Goal: Information Seeking & Learning: Learn about a topic

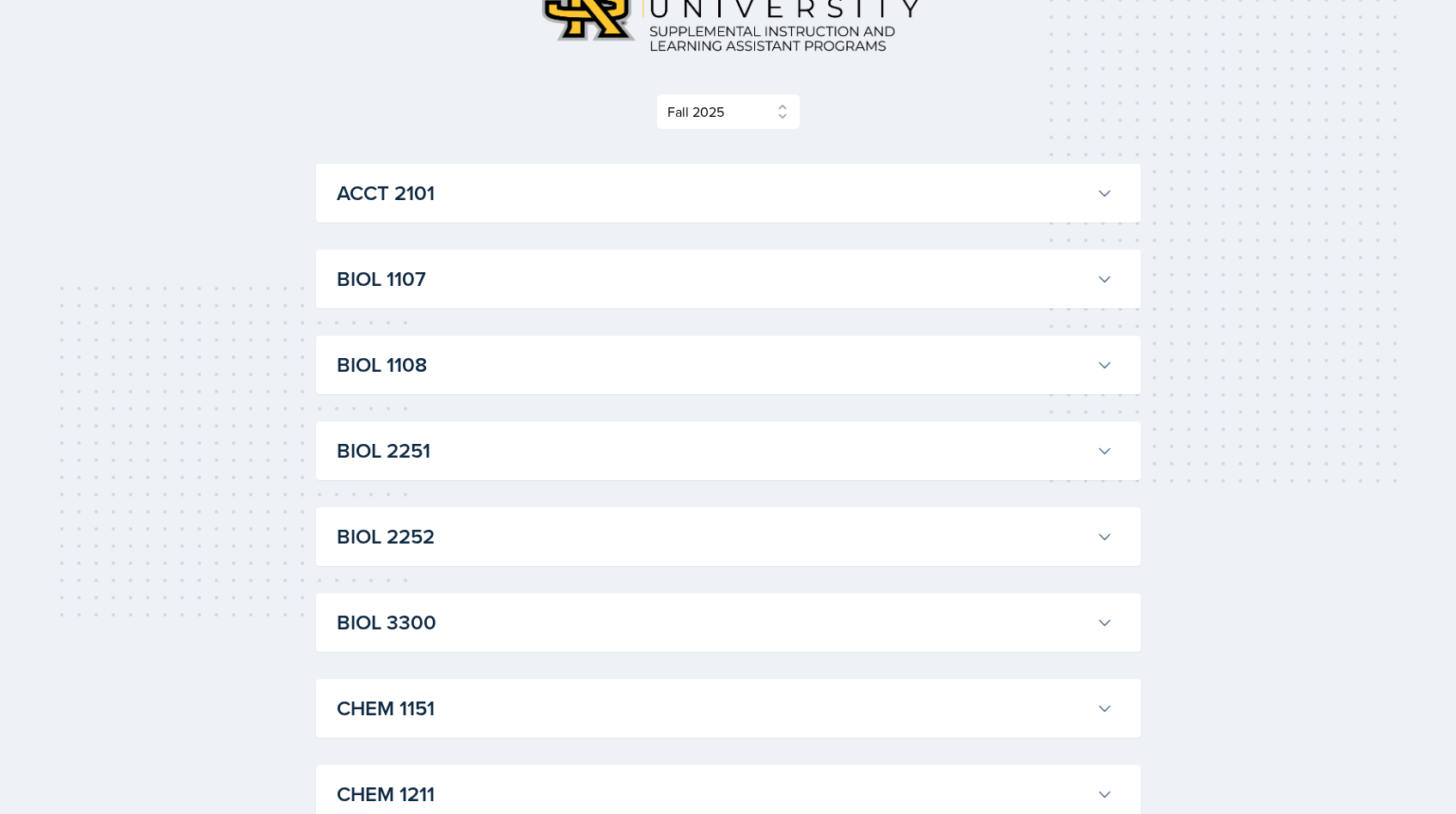
scroll to position [206, 0]
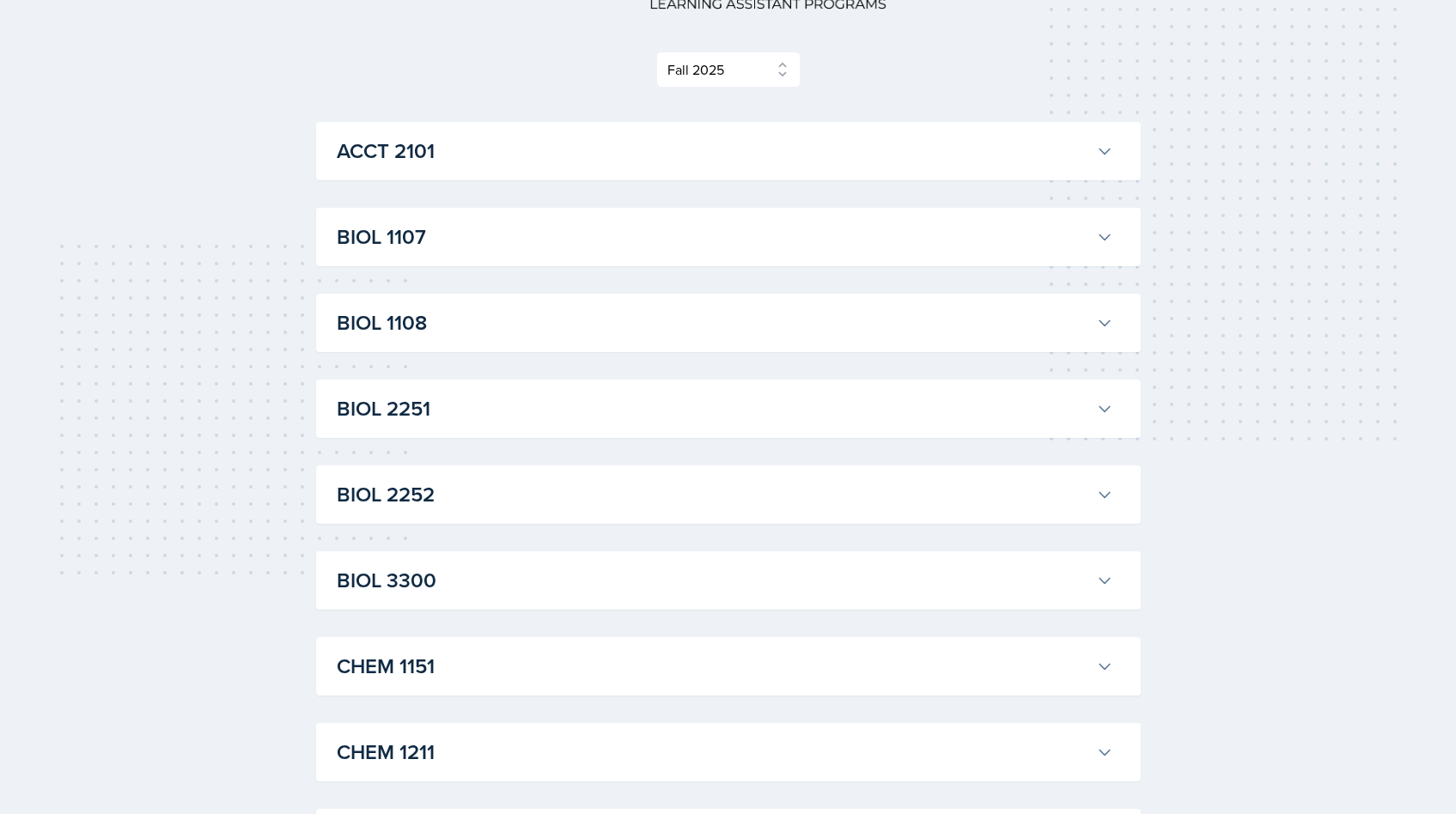
click at [811, 248] on h3 "BIOL 1107" at bounding box center [713, 237] width 753 height 31
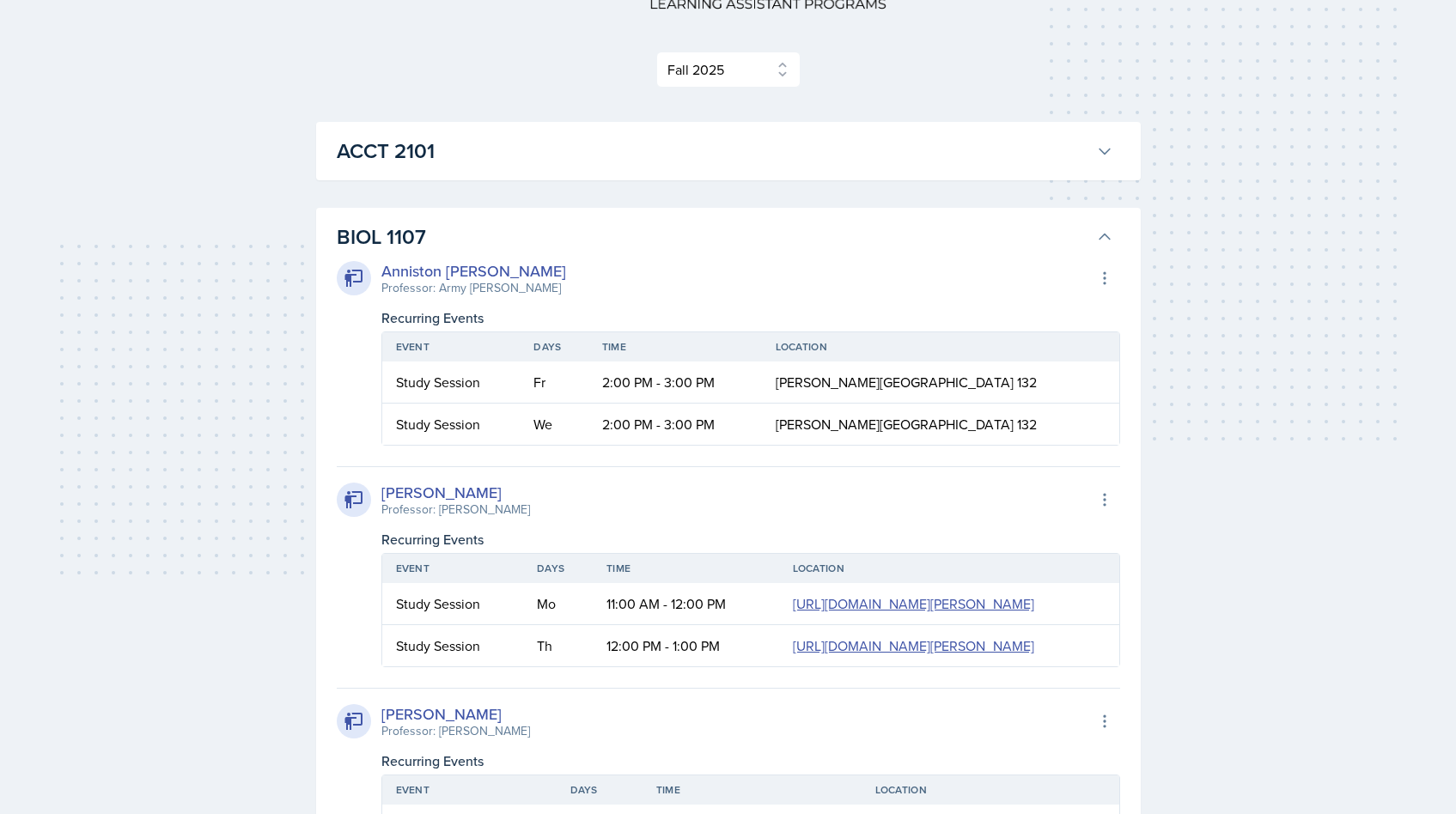
click at [805, 241] on h3 "BIOL 1107" at bounding box center [713, 237] width 753 height 31
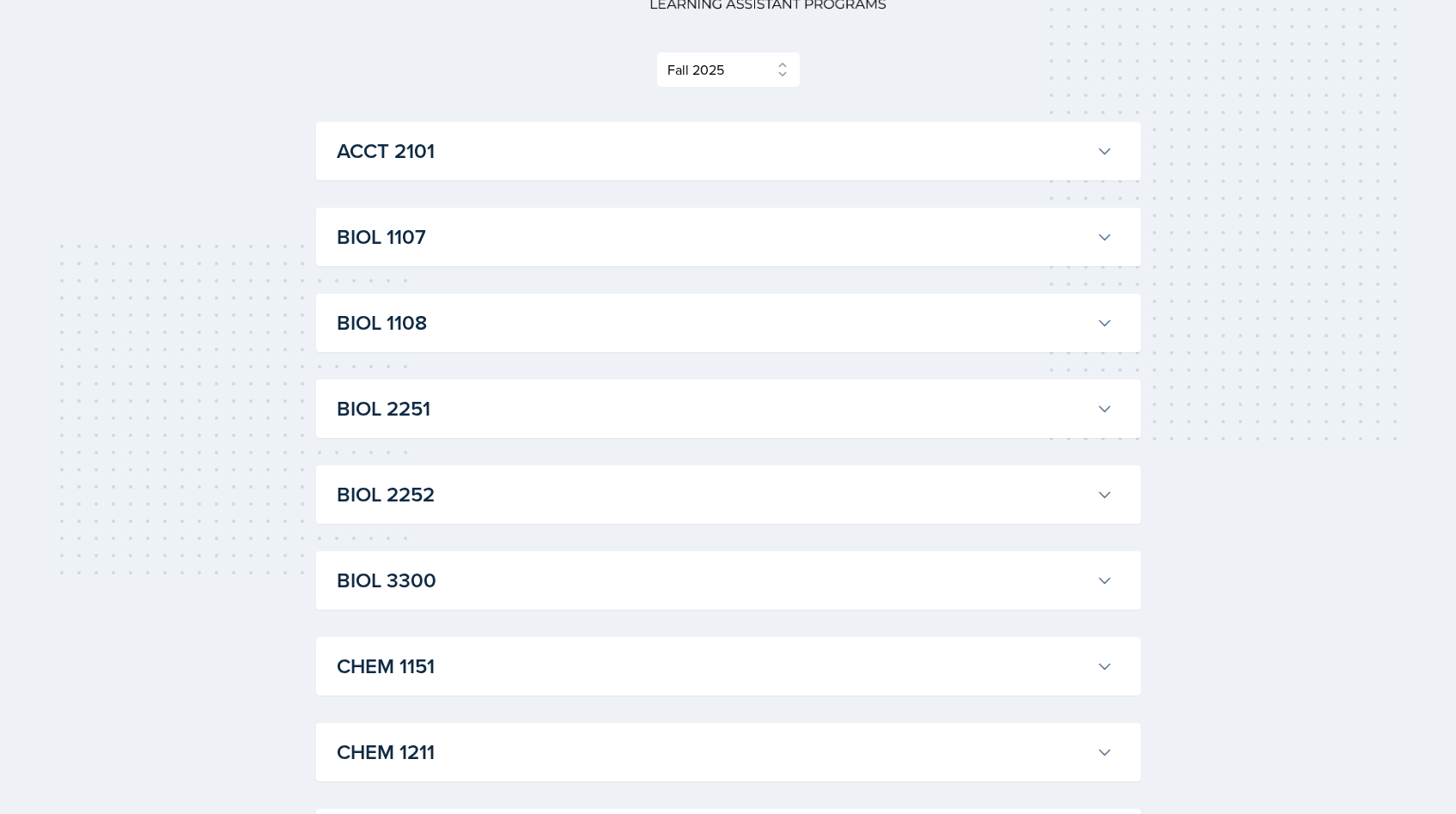
click at [805, 241] on h3 "BIOL 1107" at bounding box center [713, 237] width 753 height 31
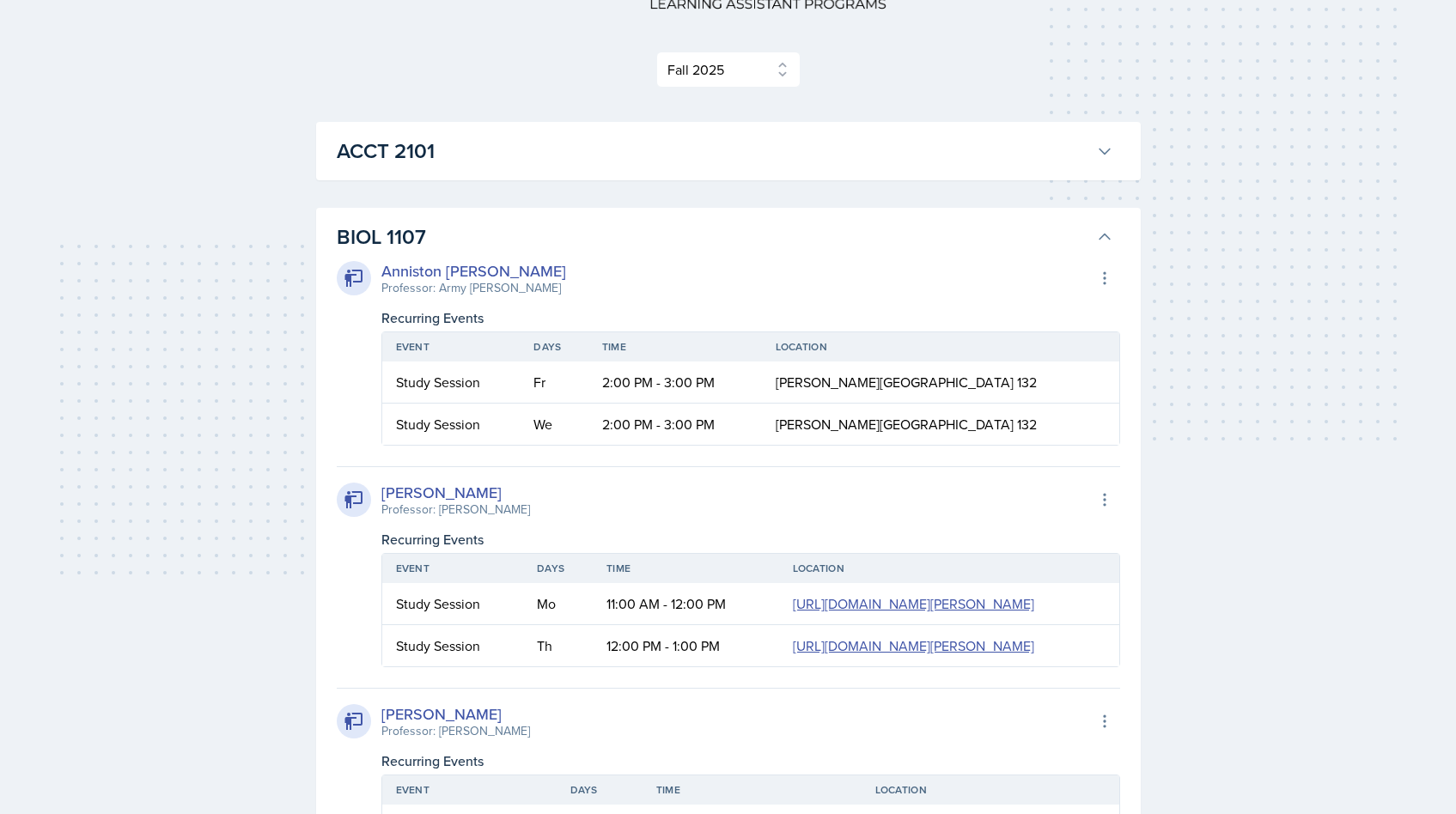
click at [805, 241] on h3 "BIOL 1107" at bounding box center [713, 237] width 753 height 31
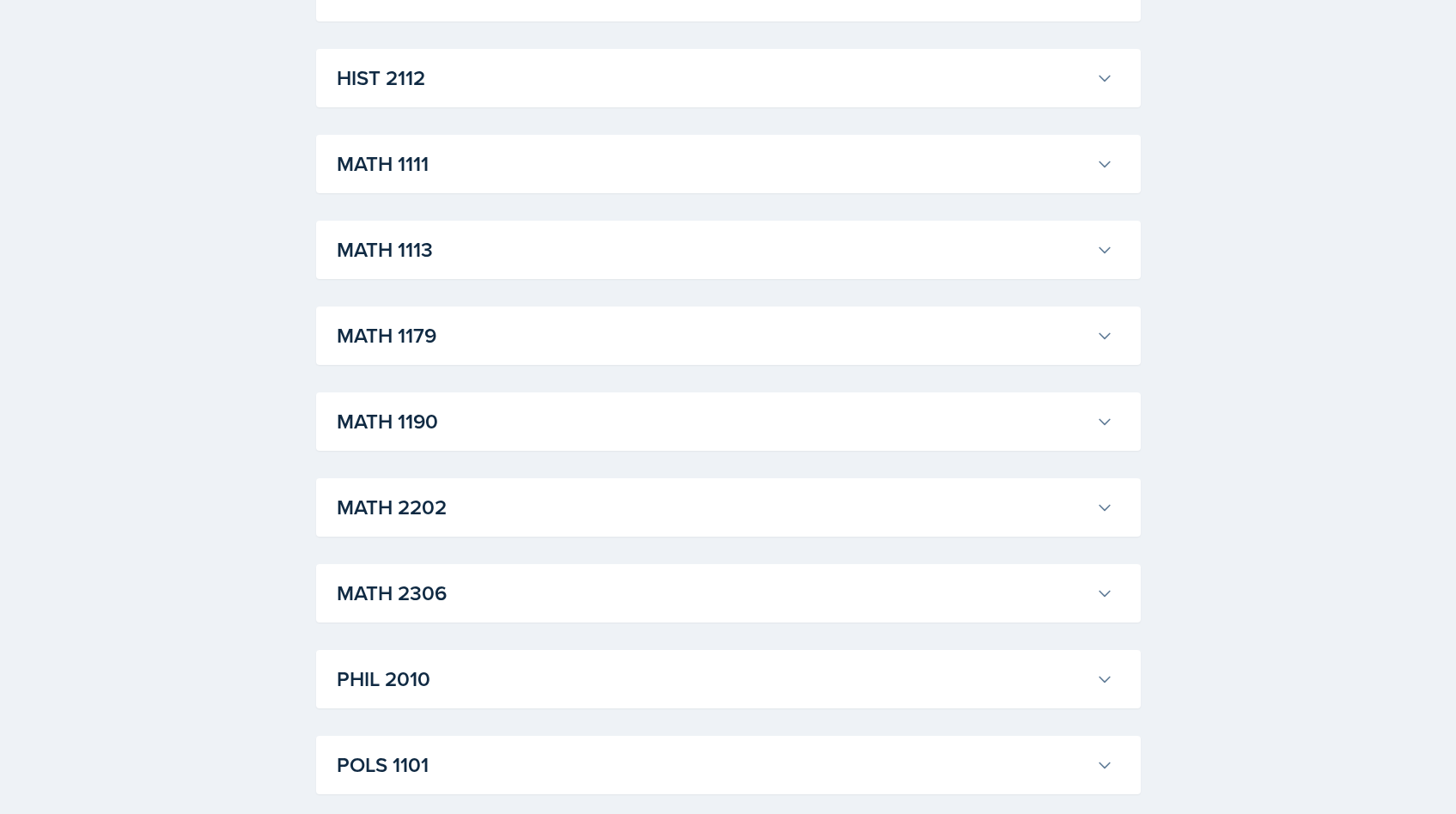
scroll to position [1303, 0]
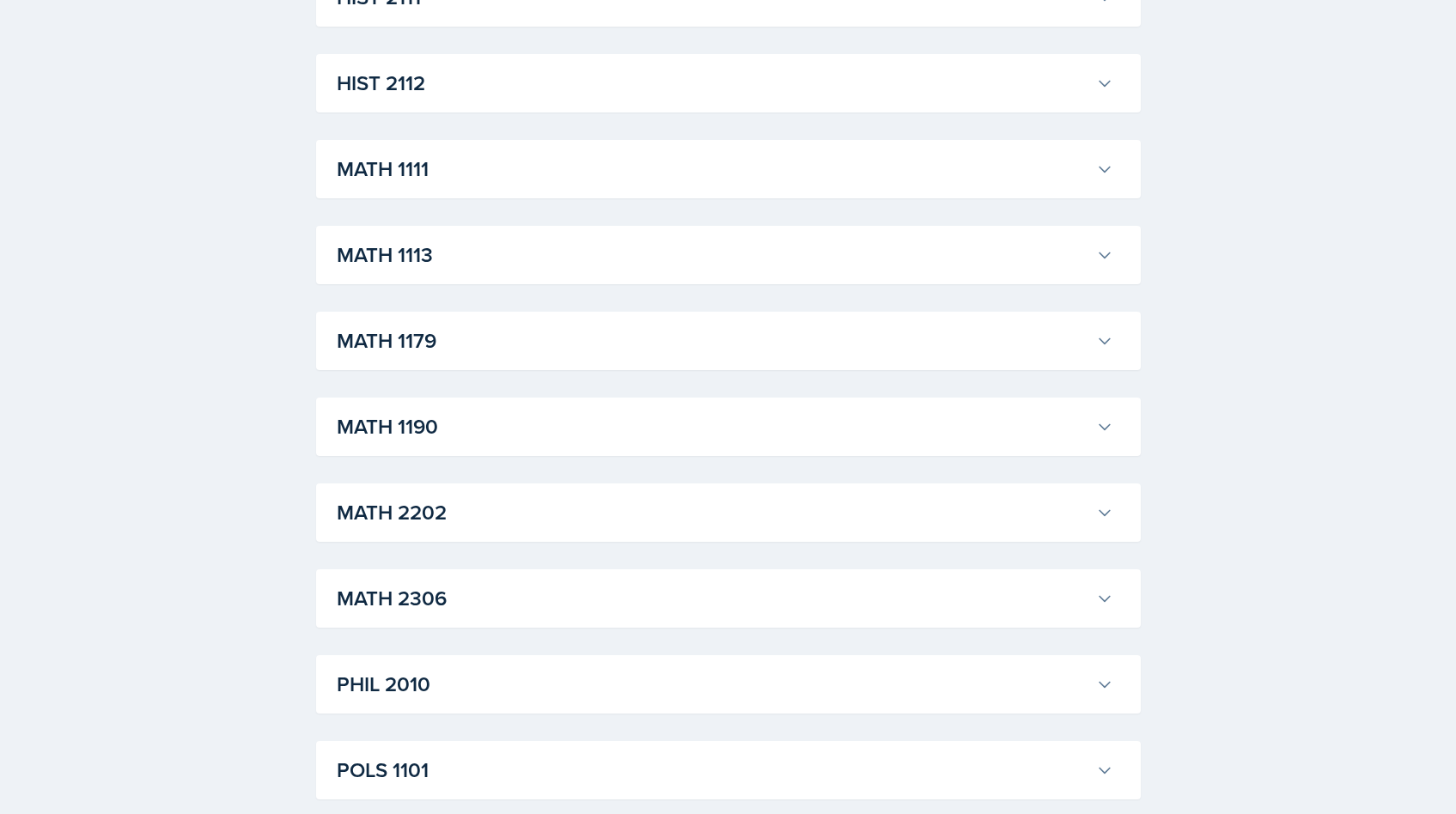
click at [718, 261] on h3 "MATH 1113" at bounding box center [713, 255] width 753 height 31
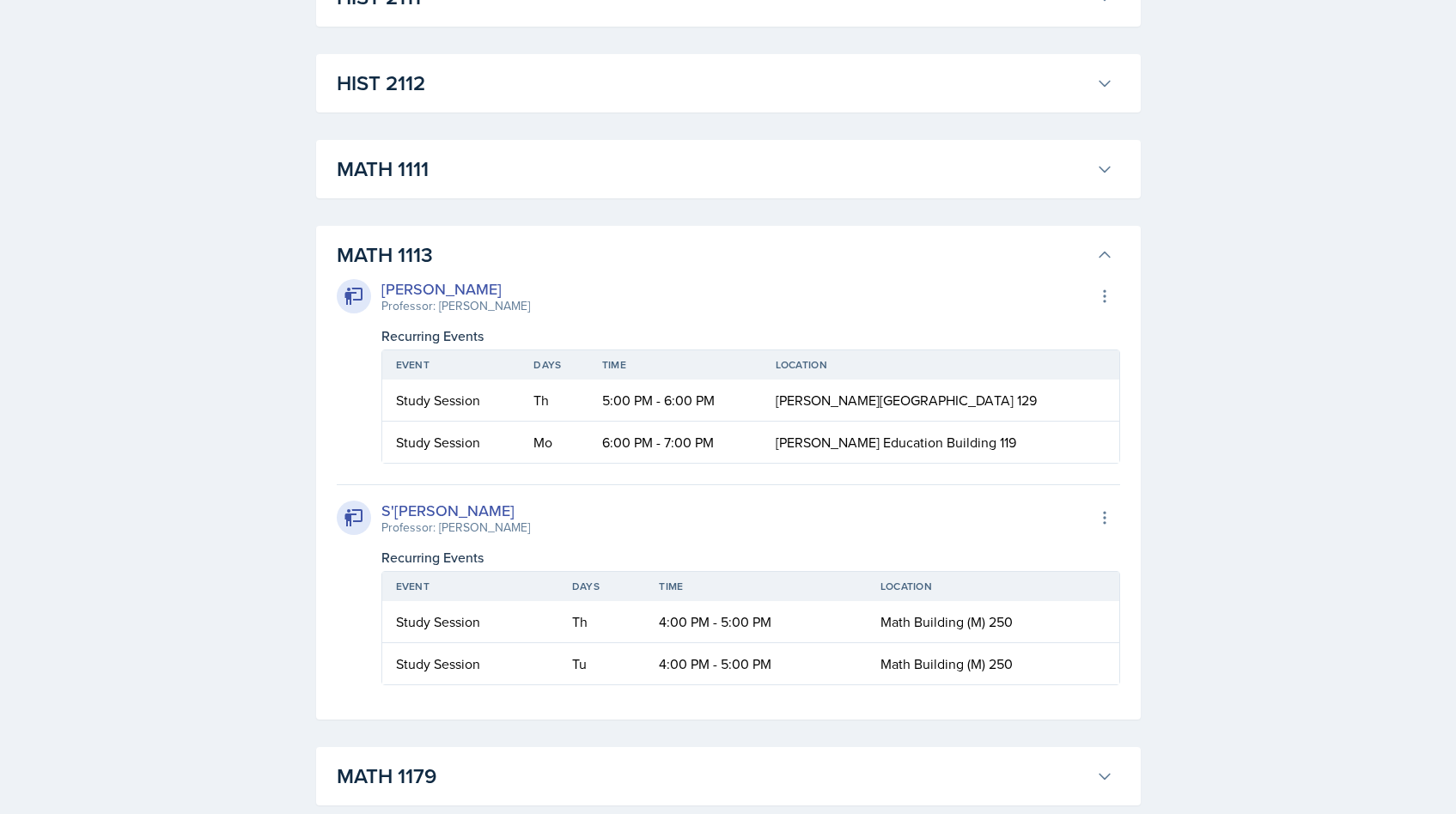
click at [548, 158] on h3 "MATH 1111" at bounding box center [713, 170] width 753 height 31
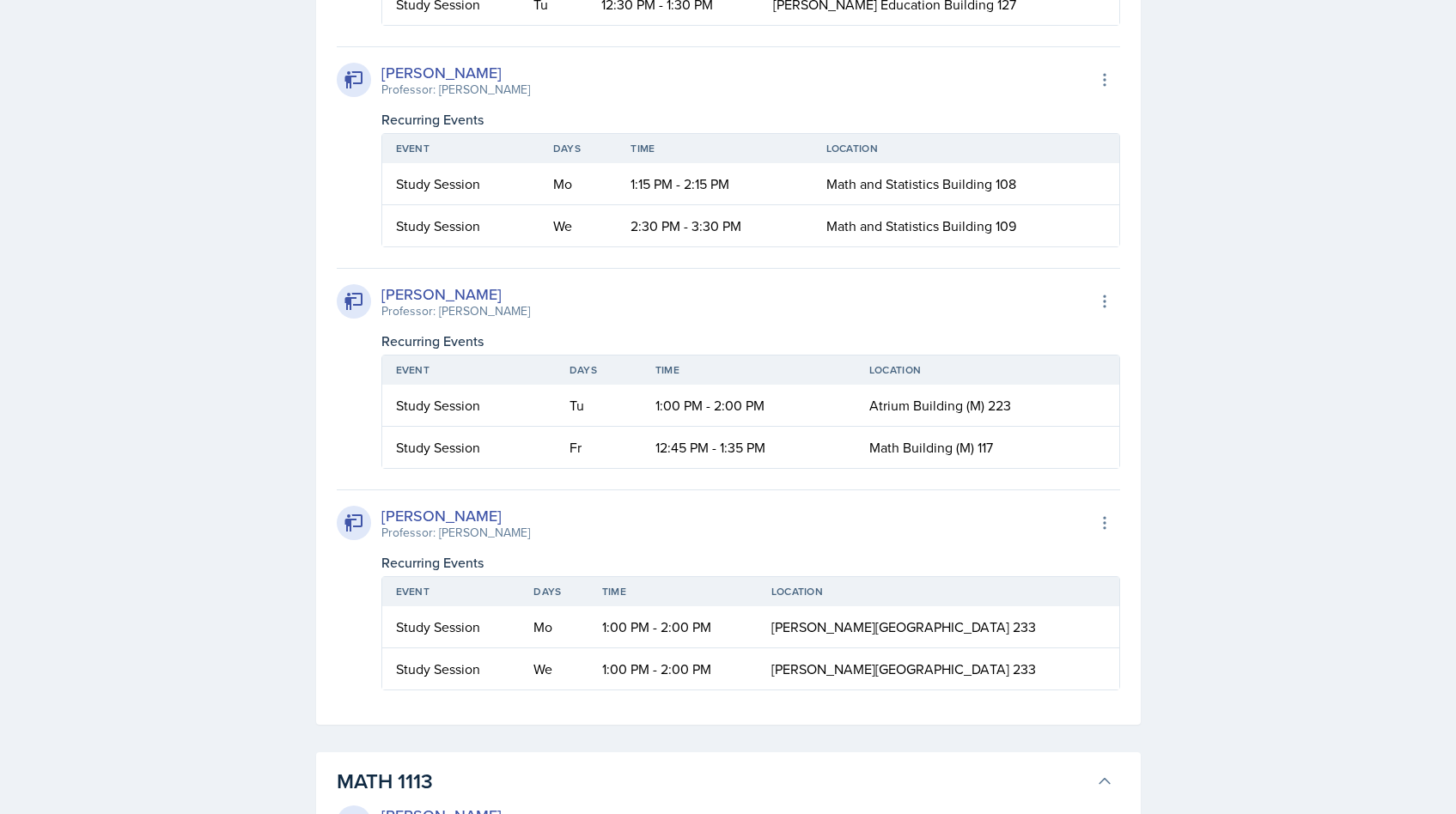
scroll to position [1436, 0]
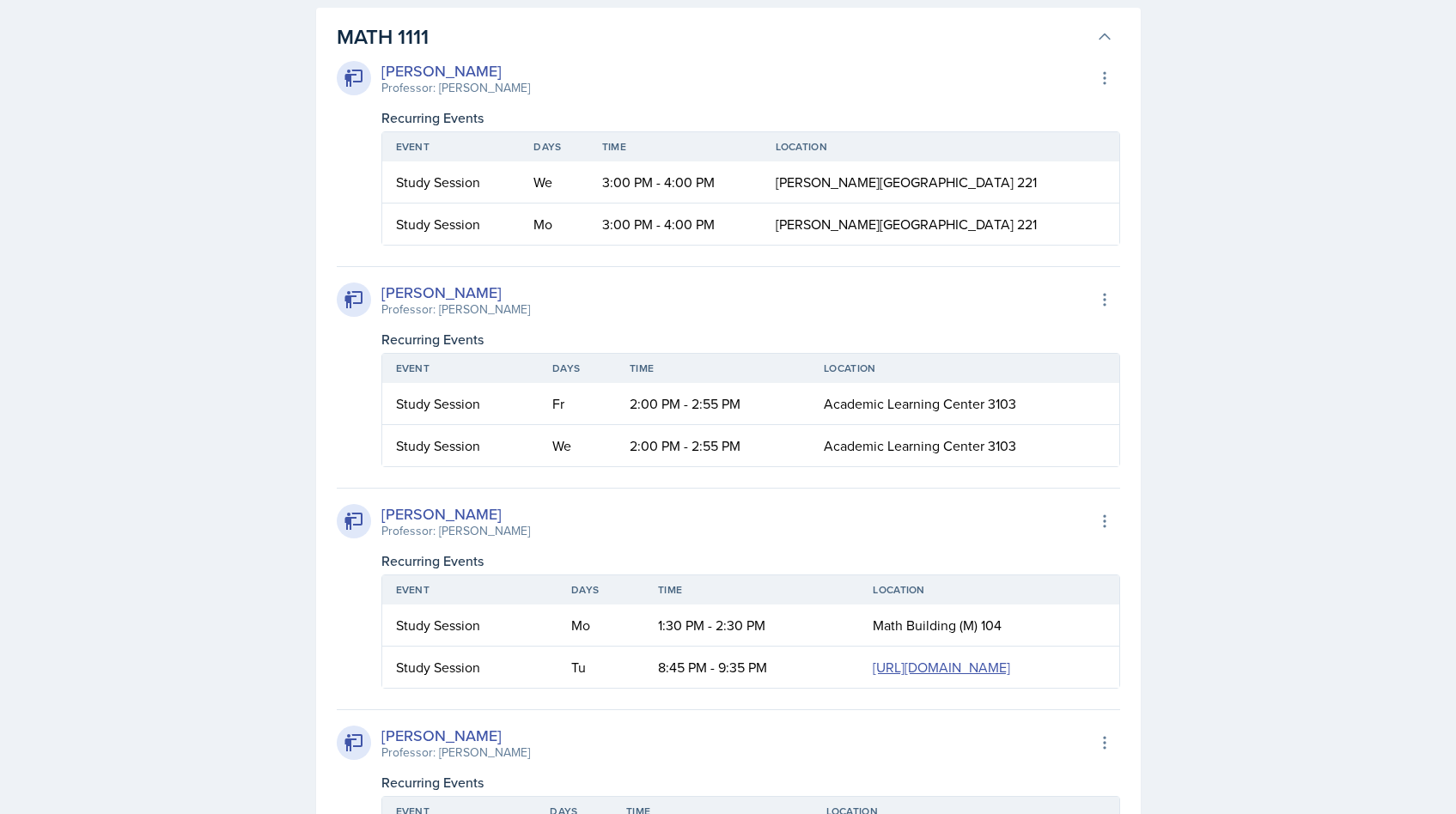
click at [415, 43] on h3 "MATH 1111" at bounding box center [713, 37] width 753 height 31
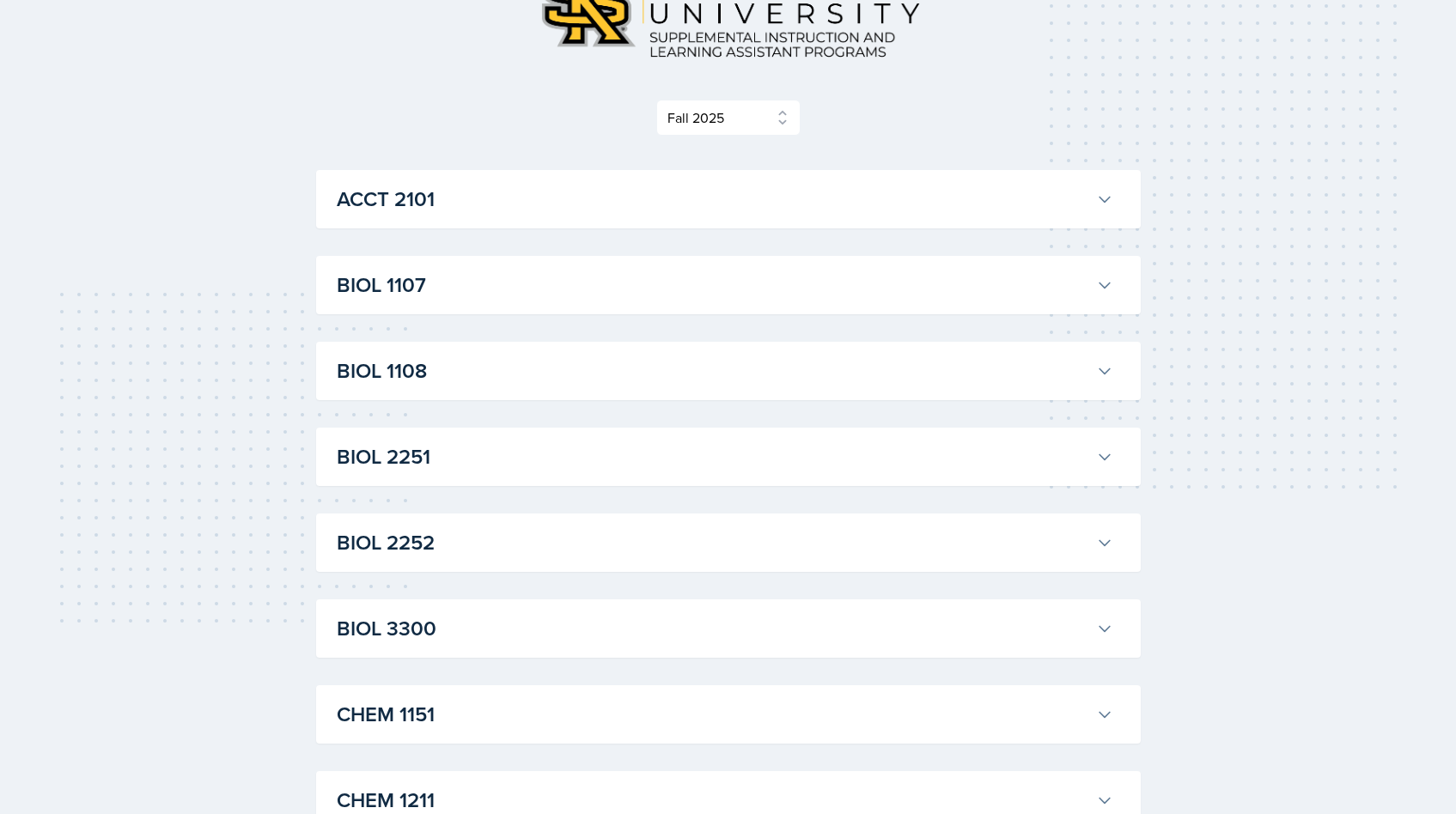
scroll to position [60, 0]
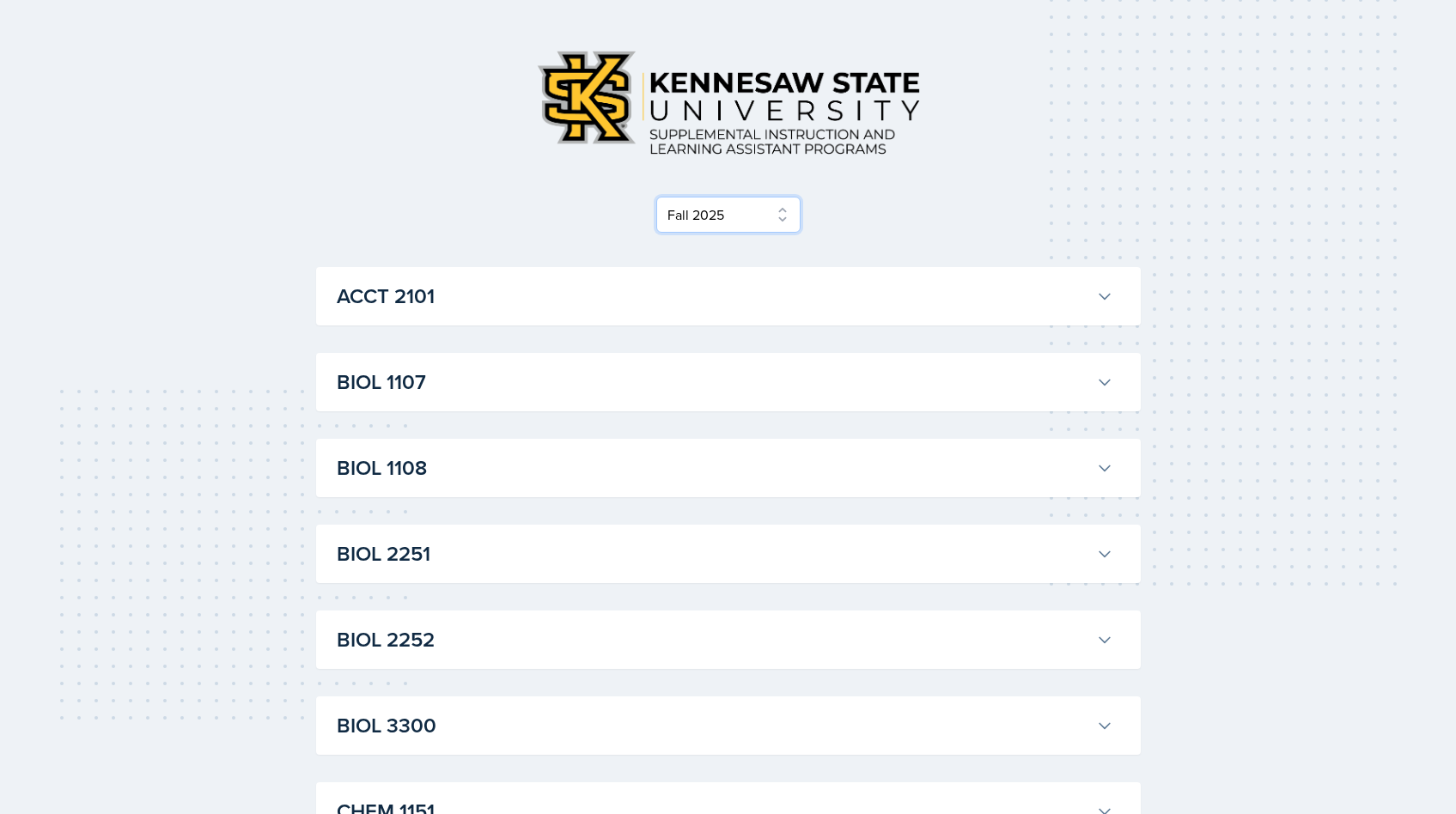
click at [686, 215] on select "Select Semester Fall 2025 Summer 2025 Spring 2025 Fall 2024 Summer 2024 Spring …" at bounding box center [728, 214] width 144 height 36
click at [661, 233] on select "Select Semester Fall 2025 Summer 2025 Spring 2025 Fall 2024 Summer 2024 Spring …" at bounding box center [728, 214] width 144 height 36
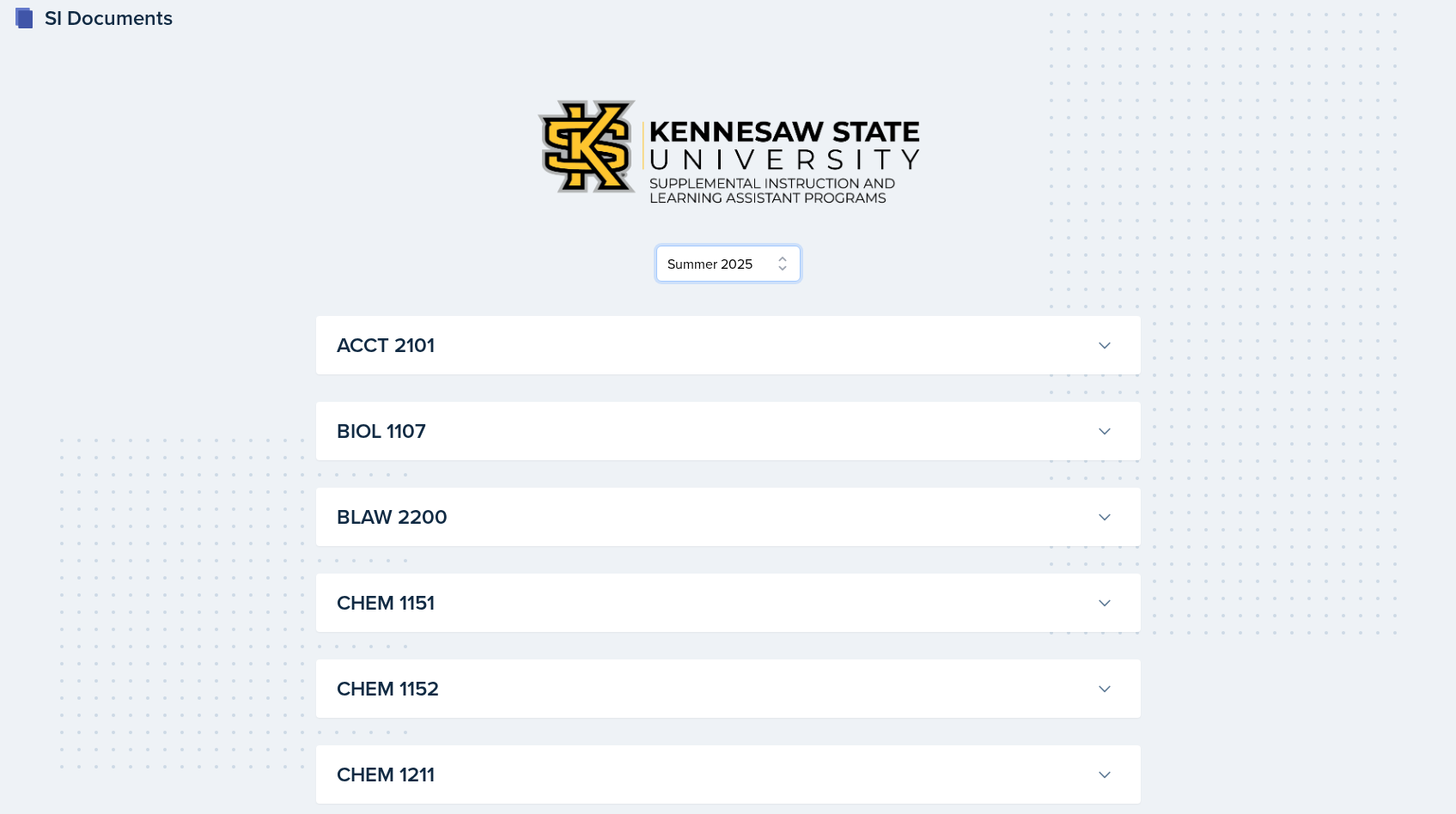
scroll to position [93, 0]
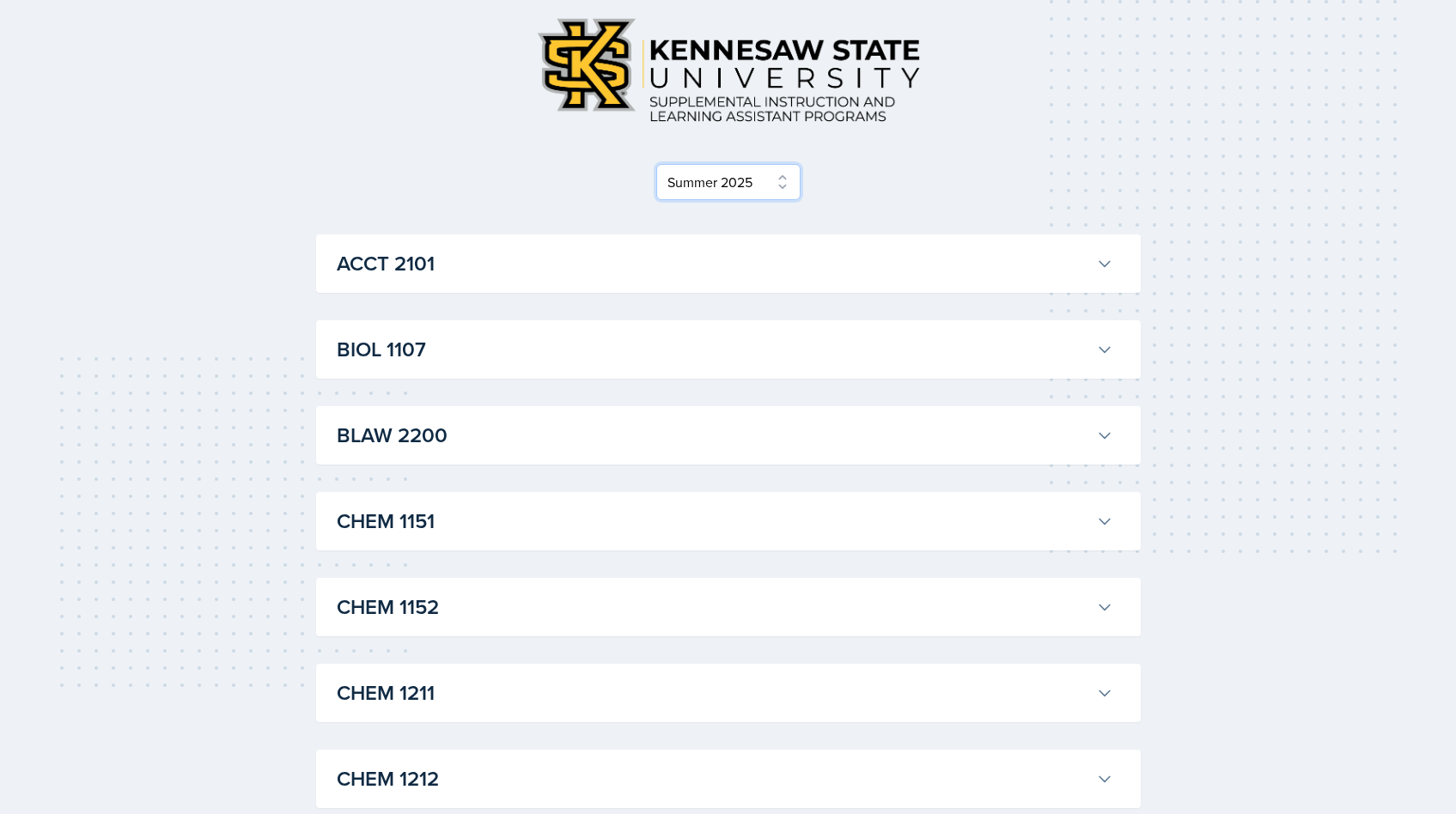
click at [701, 197] on select "Select Semester Fall 2025 Summer 2025 Spring 2025 Fall 2024 Summer 2024 Spring …" at bounding box center [728, 181] width 144 height 36
click at [661, 200] on select "Select Semester Fall 2025 Summer 2025 Spring 2025 Fall 2024 Summer 2024 Spring …" at bounding box center [728, 181] width 144 height 36
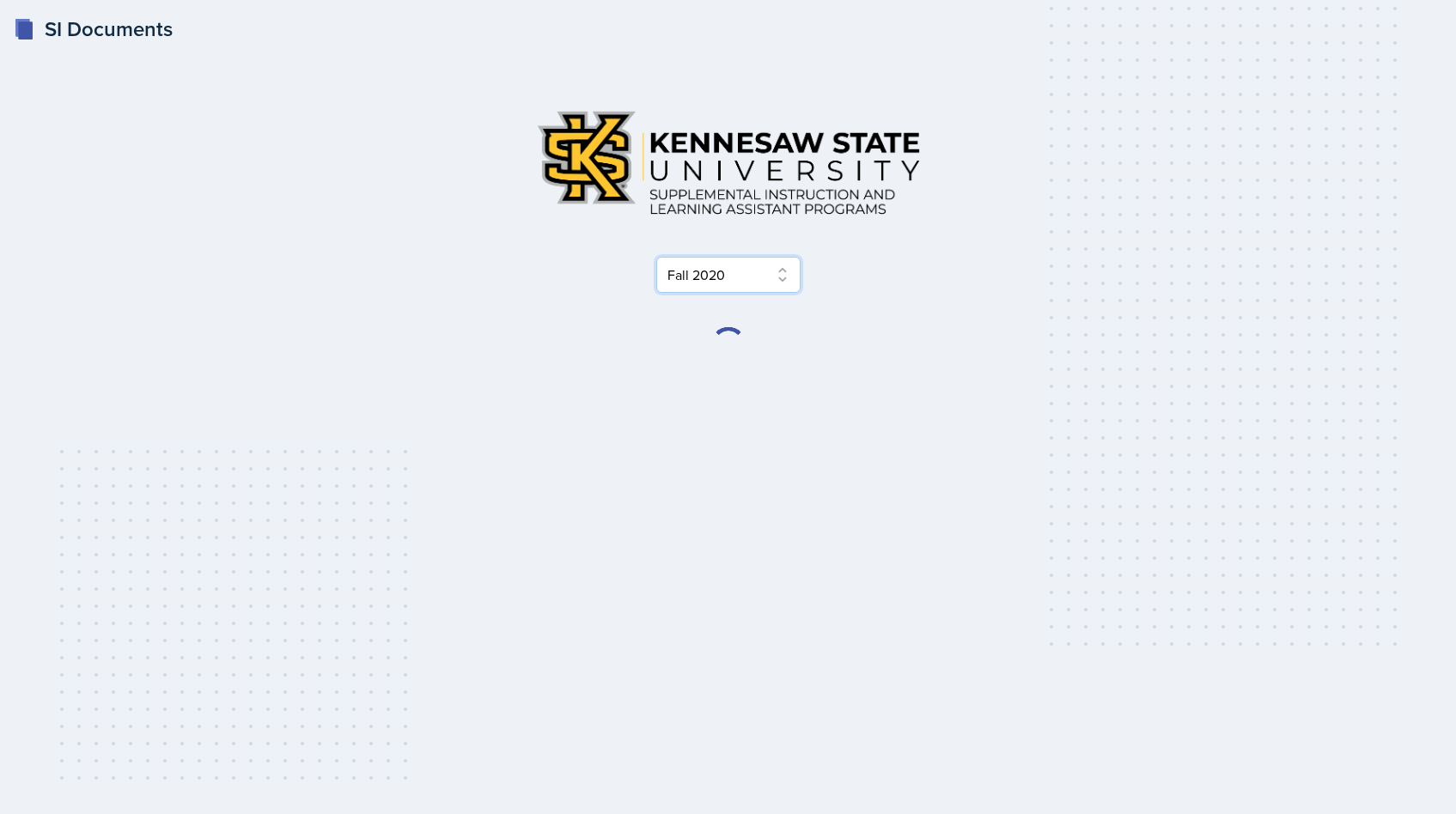
scroll to position [0, 0]
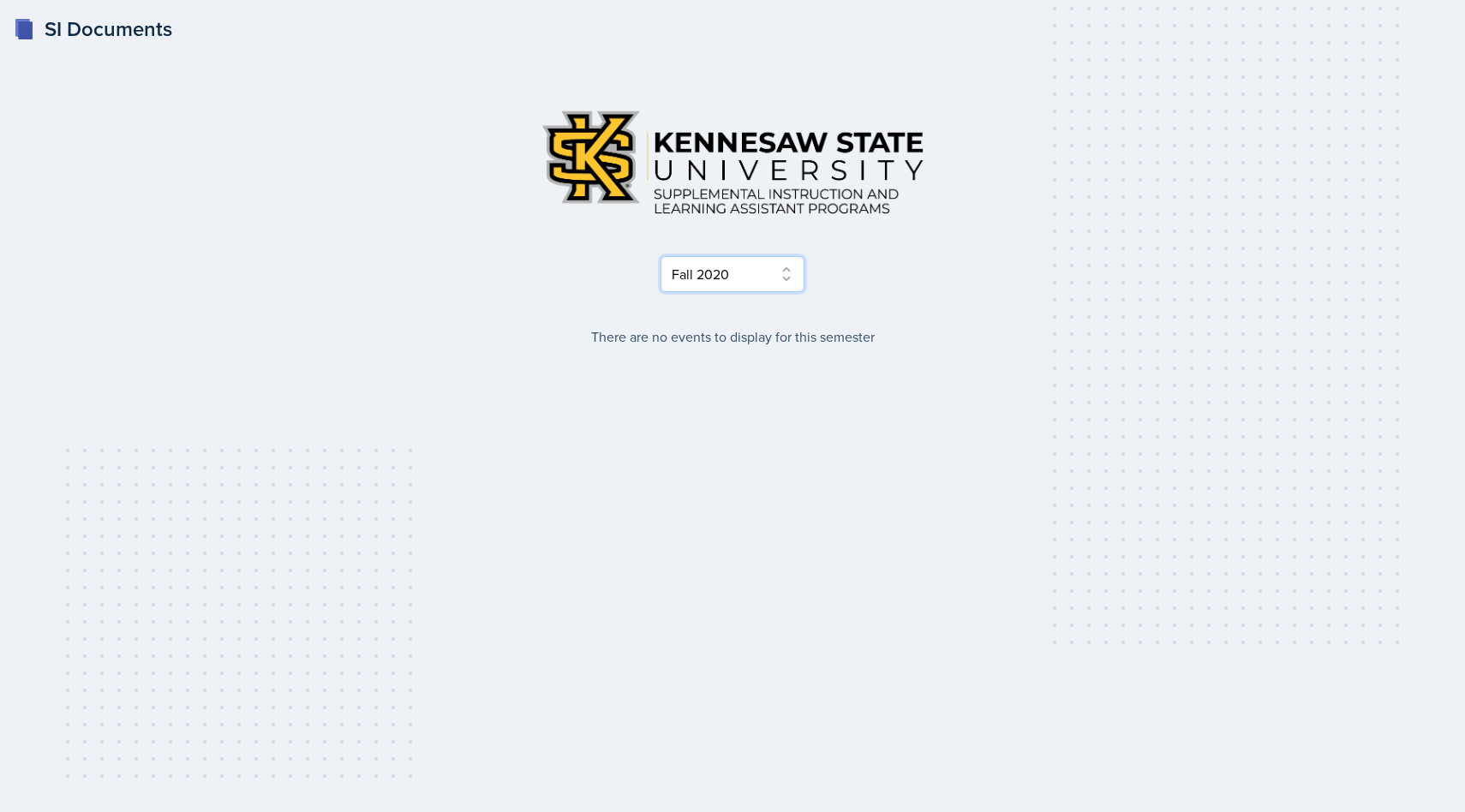
click at [688, 262] on select "Select Semester Fall 2025 Summer 2025 Spring 2025 Fall 2024 Summer 2024 Spring …" at bounding box center [732, 273] width 144 height 36
click at [661, 256] on select "Select Semester Fall 2025 Summer 2025 Spring 2025 Fall 2024 Summer 2024 Spring …" at bounding box center [732, 273] width 144 height 36
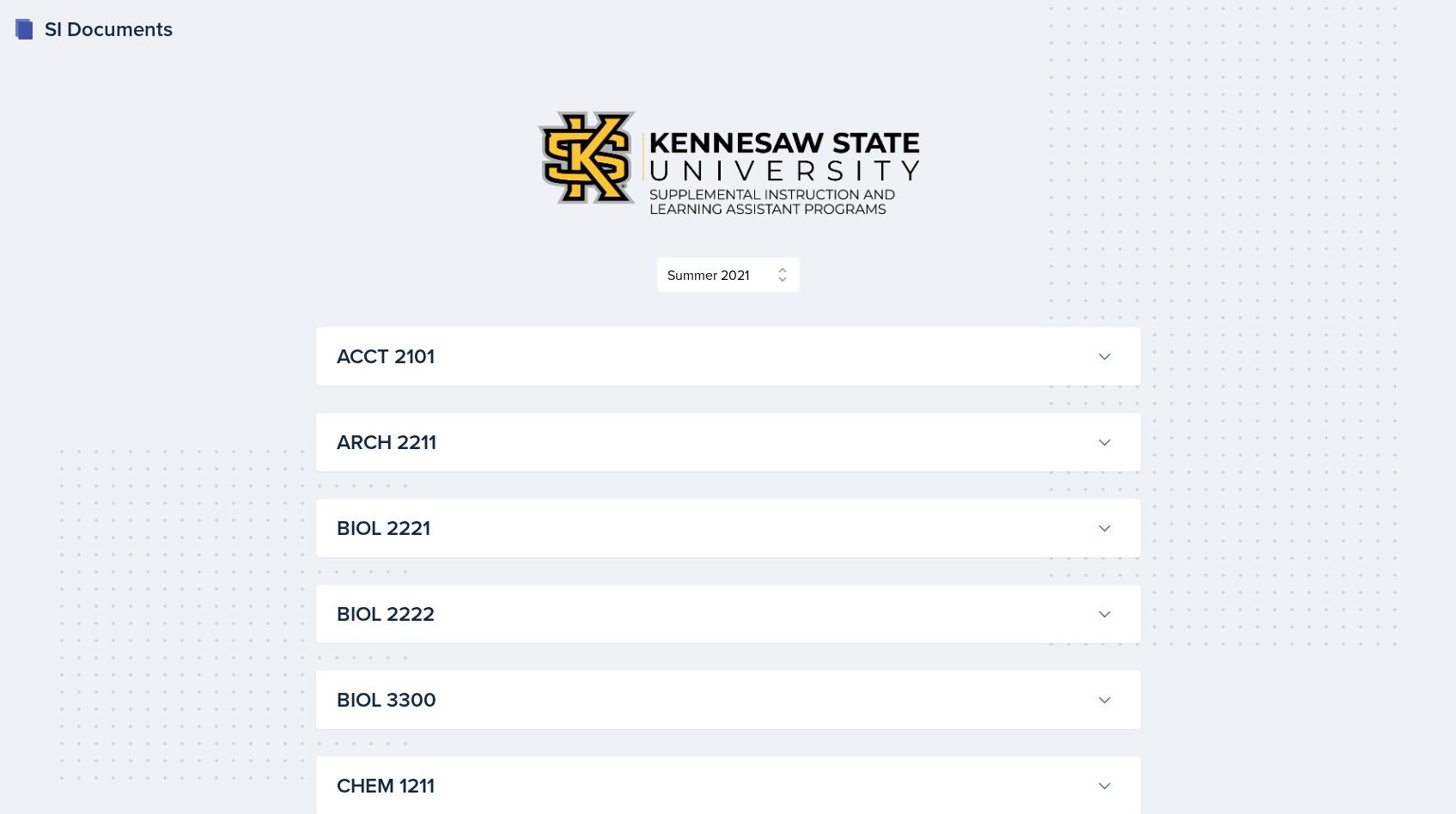
click at [643, 348] on h3 "ACCT 2101" at bounding box center [713, 357] width 753 height 31
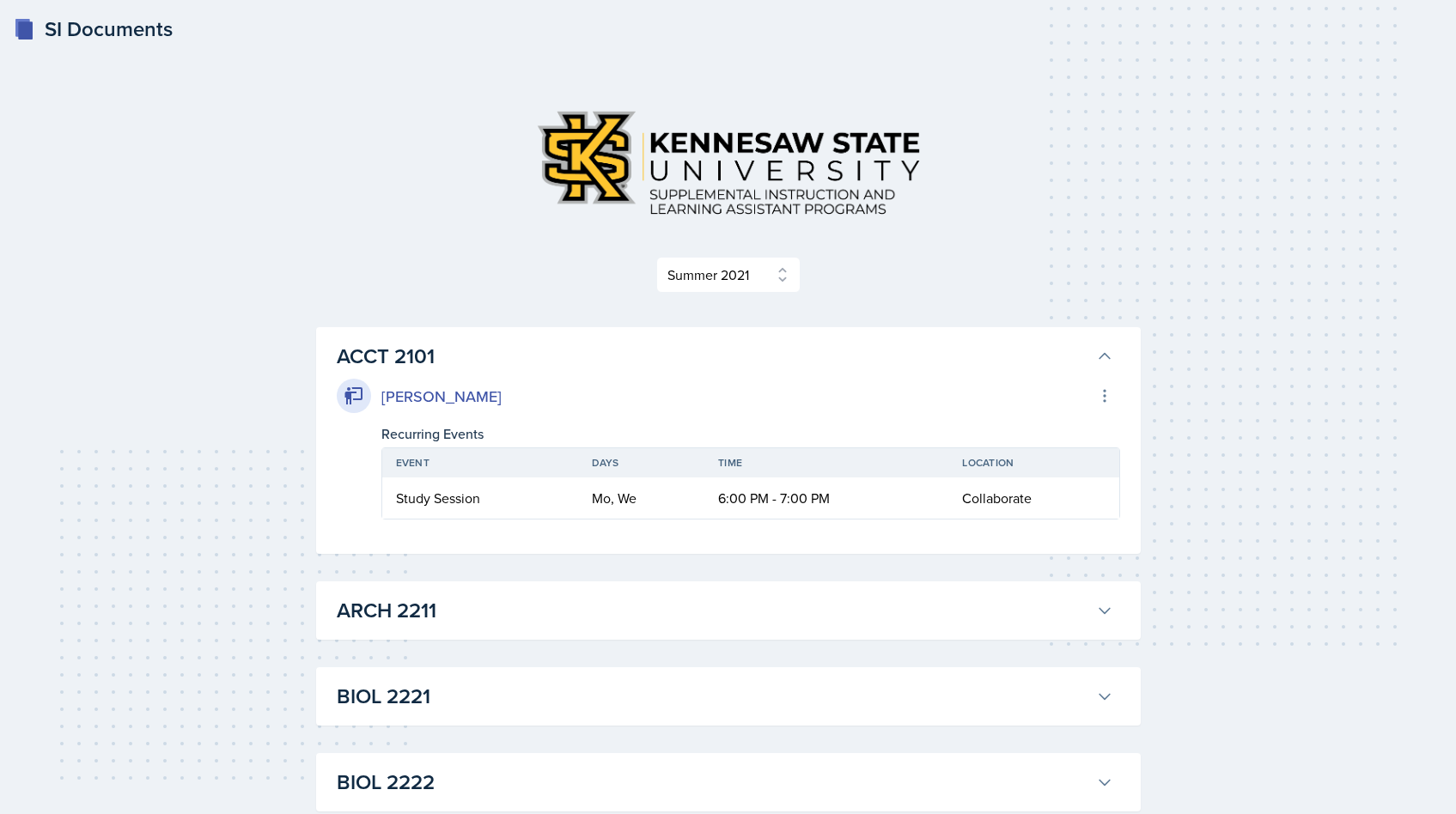
click at [643, 348] on h3 "ACCT 2101" at bounding box center [713, 357] width 753 height 31
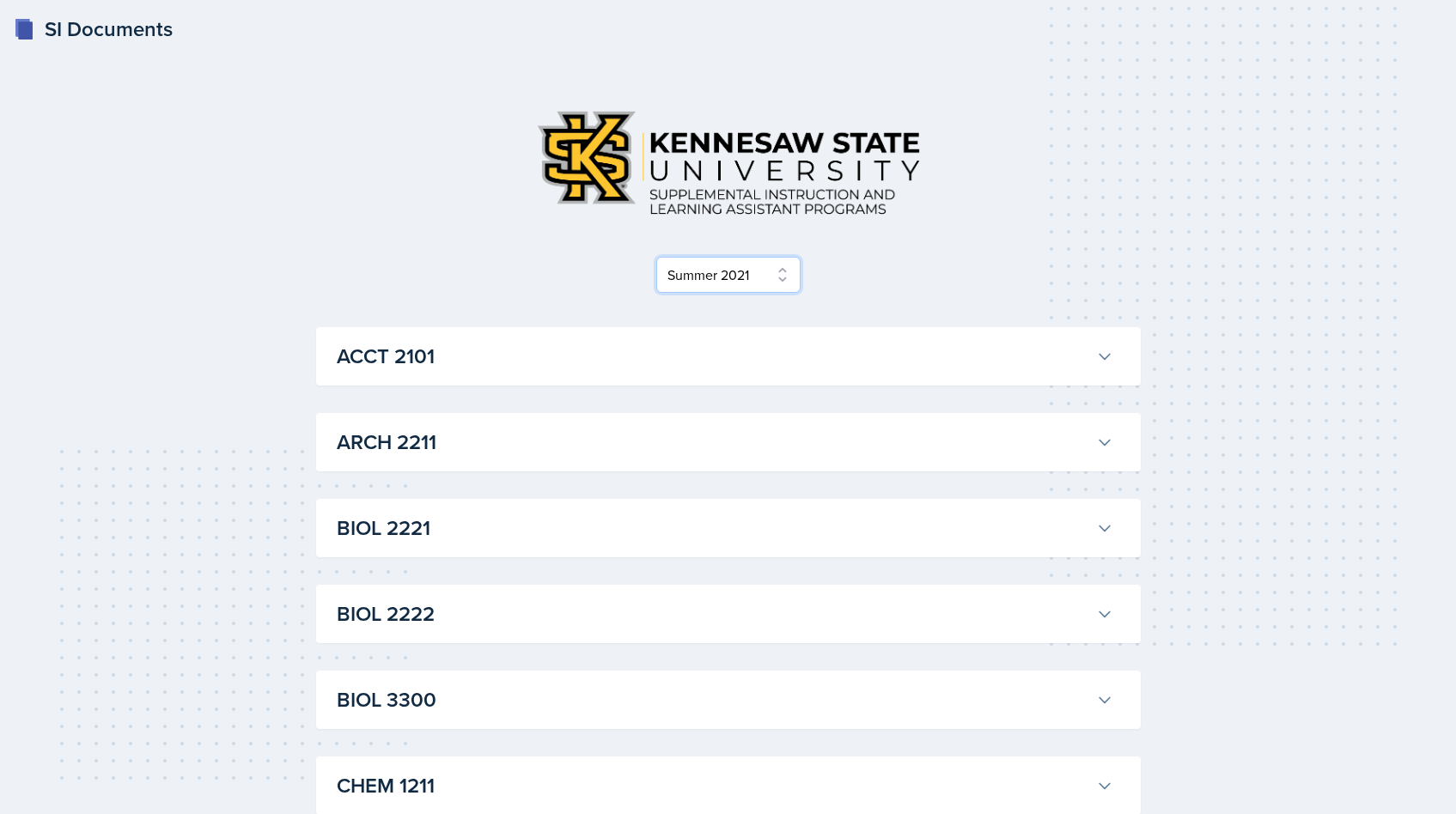
click at [689, 280] on select "Select Semester Fall 2025 Summer 2025 Spring 2025 Fall 2024 Summer 2024 Spring …" at bounding box center [728, 274] width 144 height 36
click at [661, 256] on select "Select Semester Fall 2025 Summer 2025 Spring 2025 Fall 2024 Summer 2024 Spring …" at bounding box center [728, 274] width 144 height 36
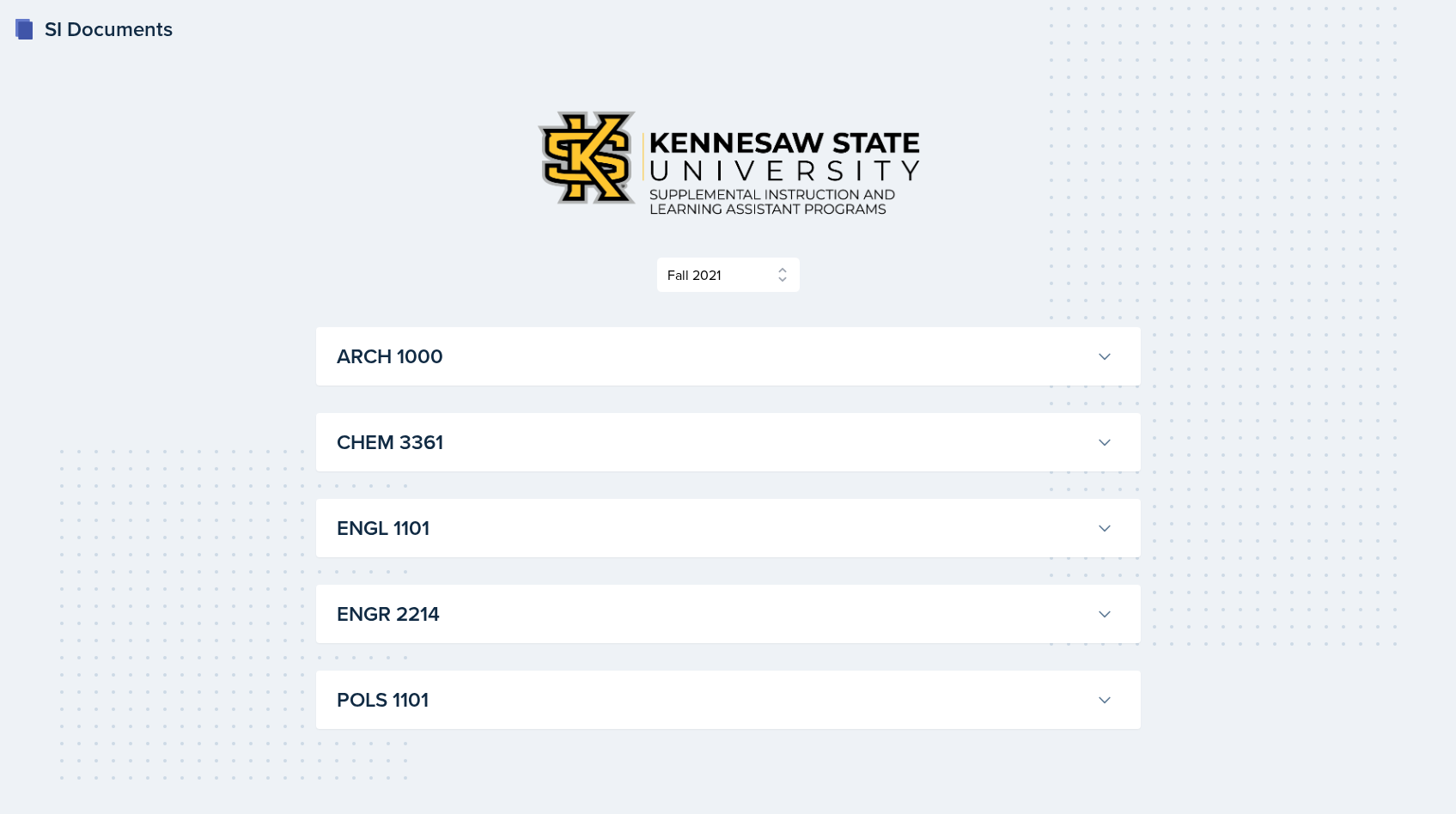
click at [579, 522] on h3 "ENGL 1101" at bounding box center [713, 528] width 753 height 31
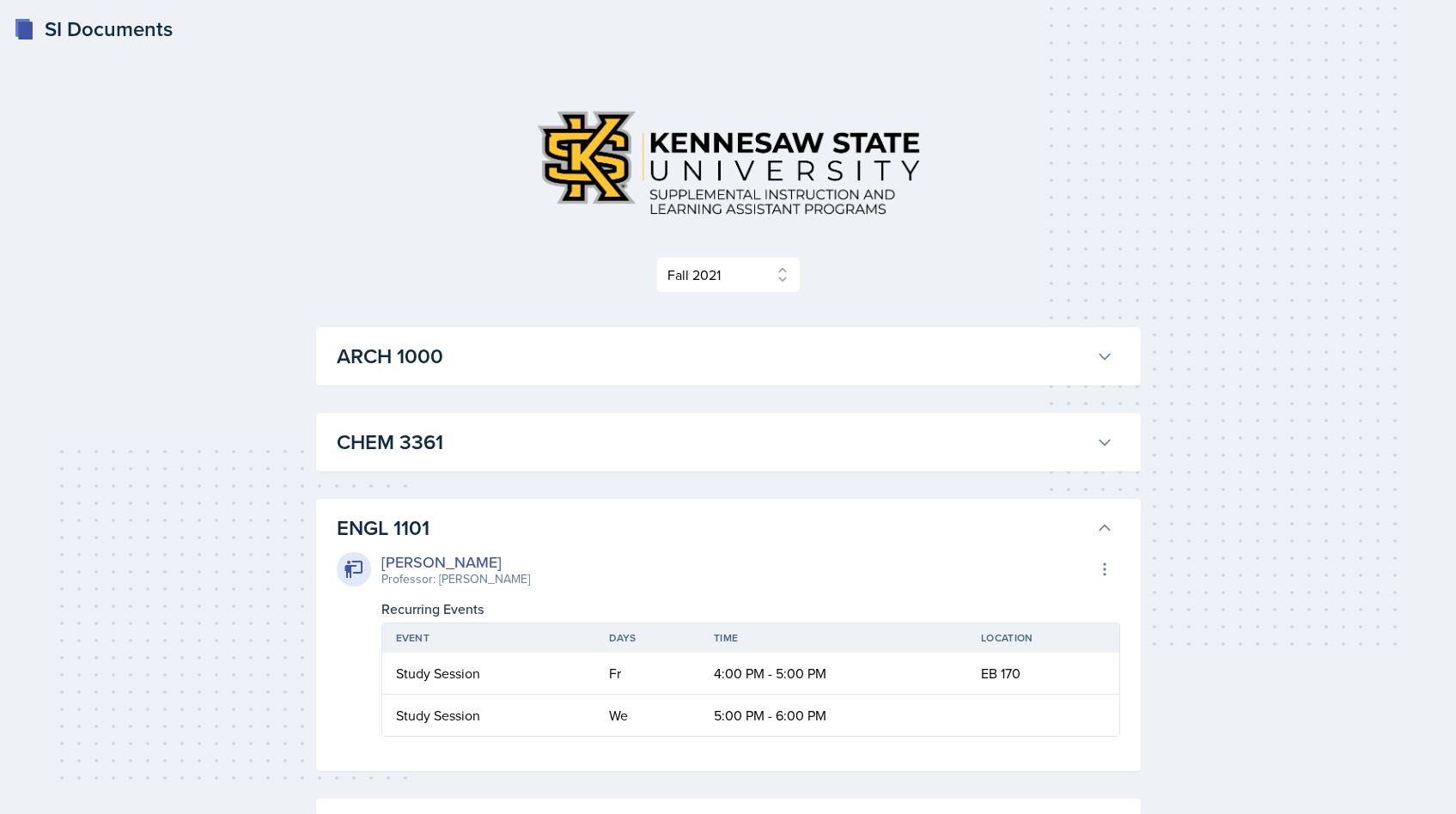
click at [579, 520] on h3 "ENGL 1101" at bounding box center [713, 528] width 753 height 31
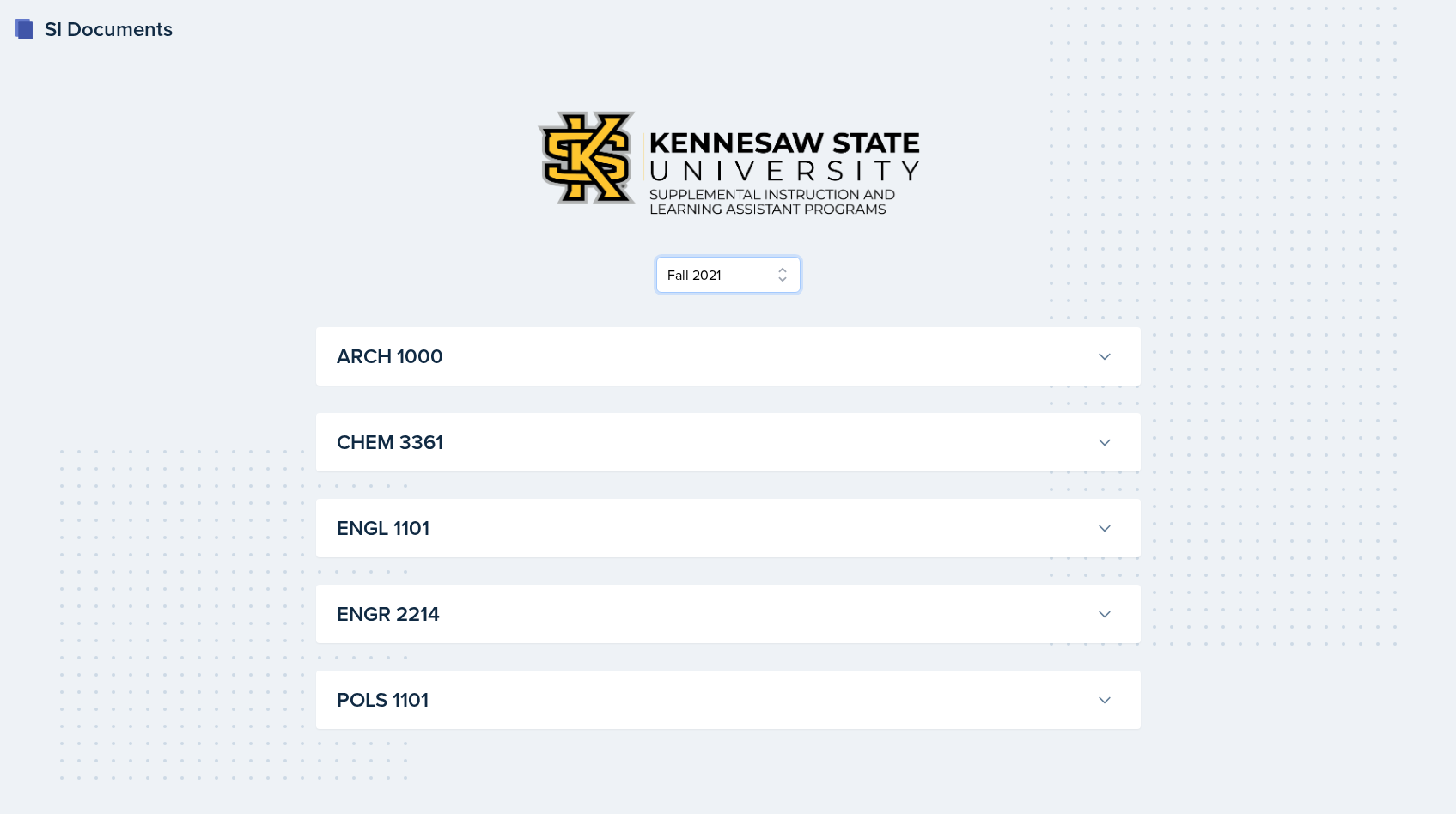
click at [691, 262] on select "Select Semester Fall 2025 Summer 2025 Spring 2025 Fall 2024 Summer 2024 Spring …" at bounding box center [728, 274] width 144 height 36
select select "2bed604d-1099-4043-b1bc-2365e8740244"
click at [661, 256] on select "Select Semester Fall 2025 Summer 2025 Spring 2025 Fall 2024 Summer 2024 Spring …" at bounding box center [728, 274] width 144 height 36
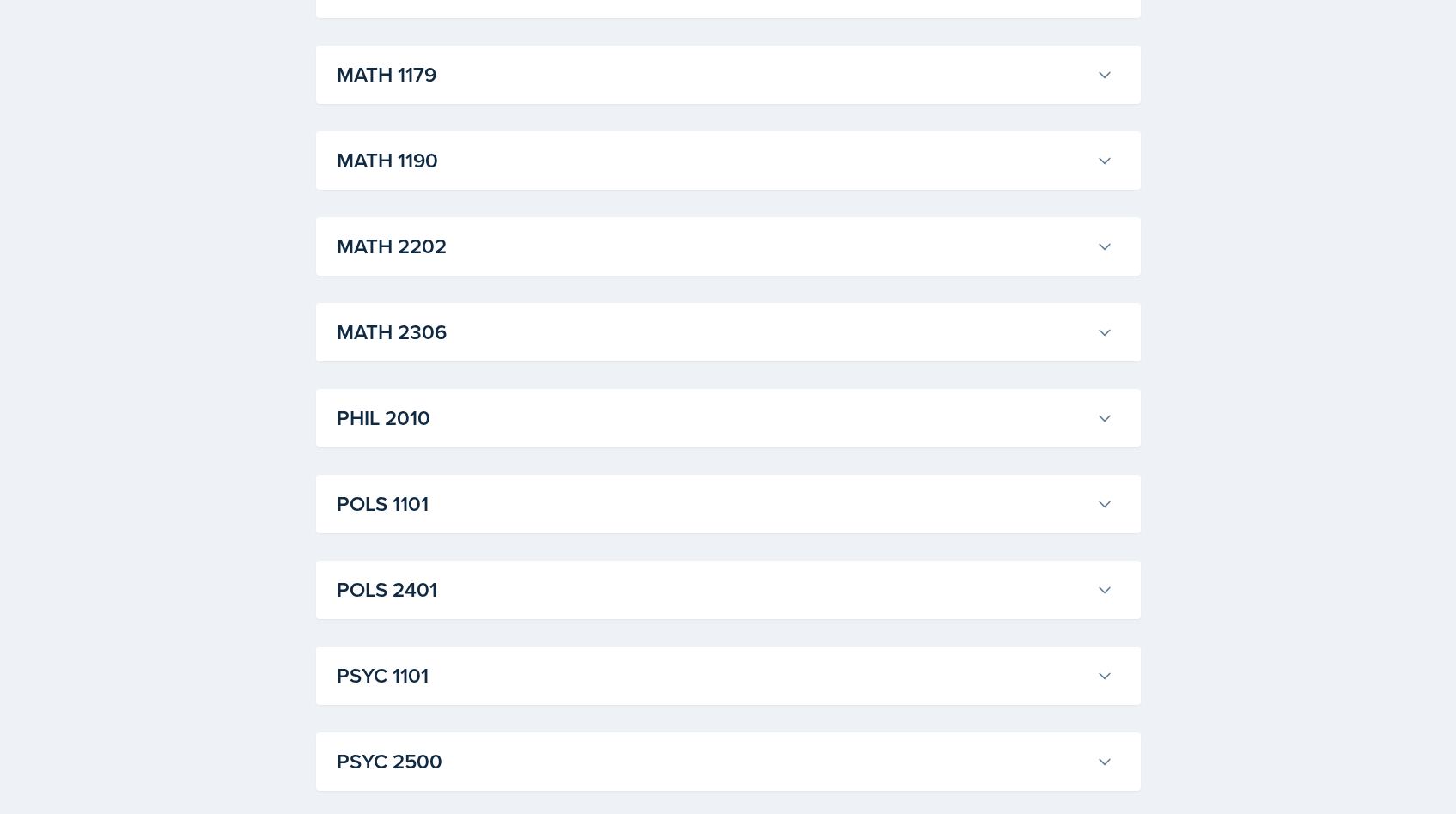
scroll to position [1649, 0]
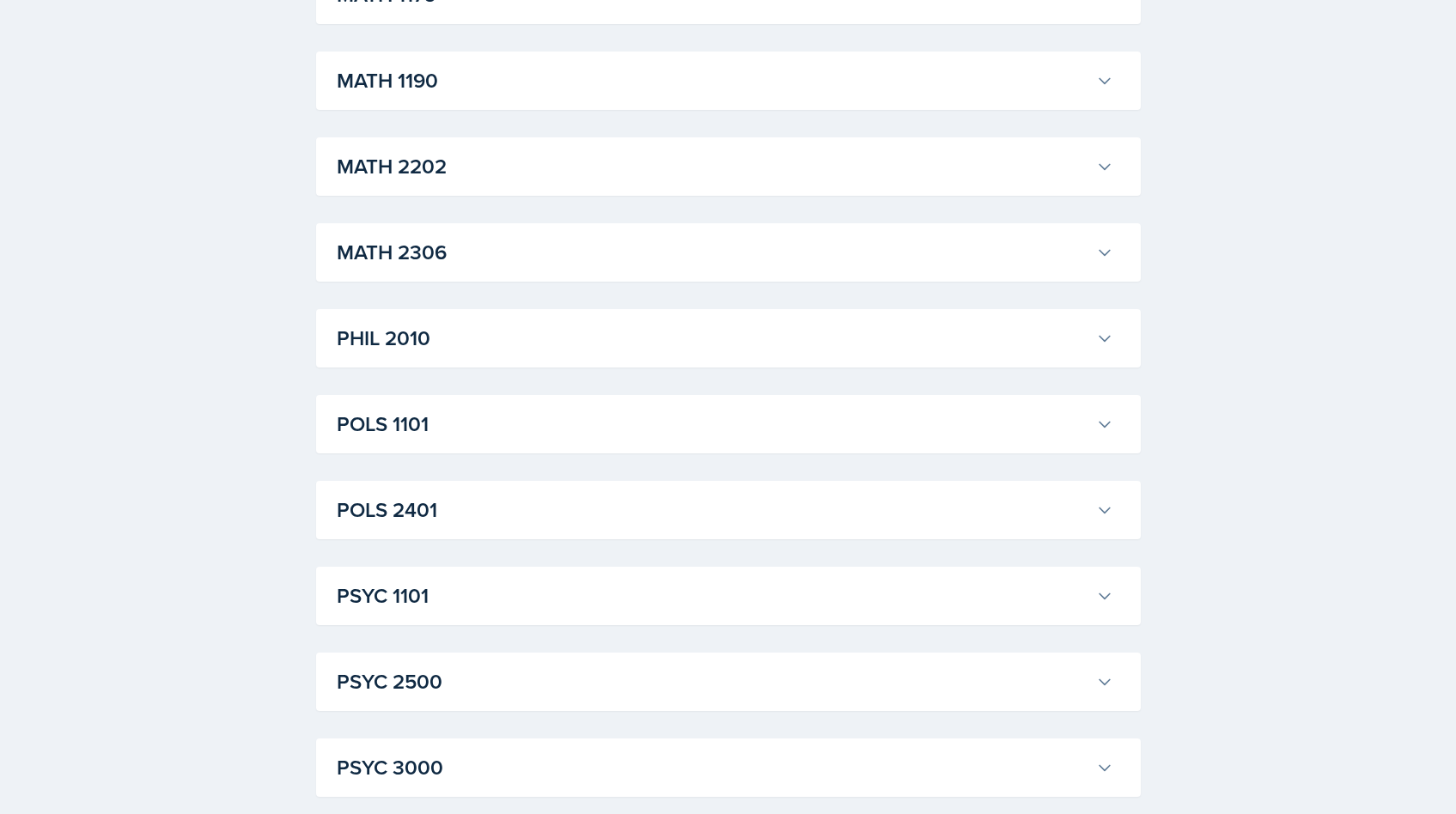
click at [524, 433] on h3 "POLS 1101" at bounding box center [713, 424] width 753 height 31
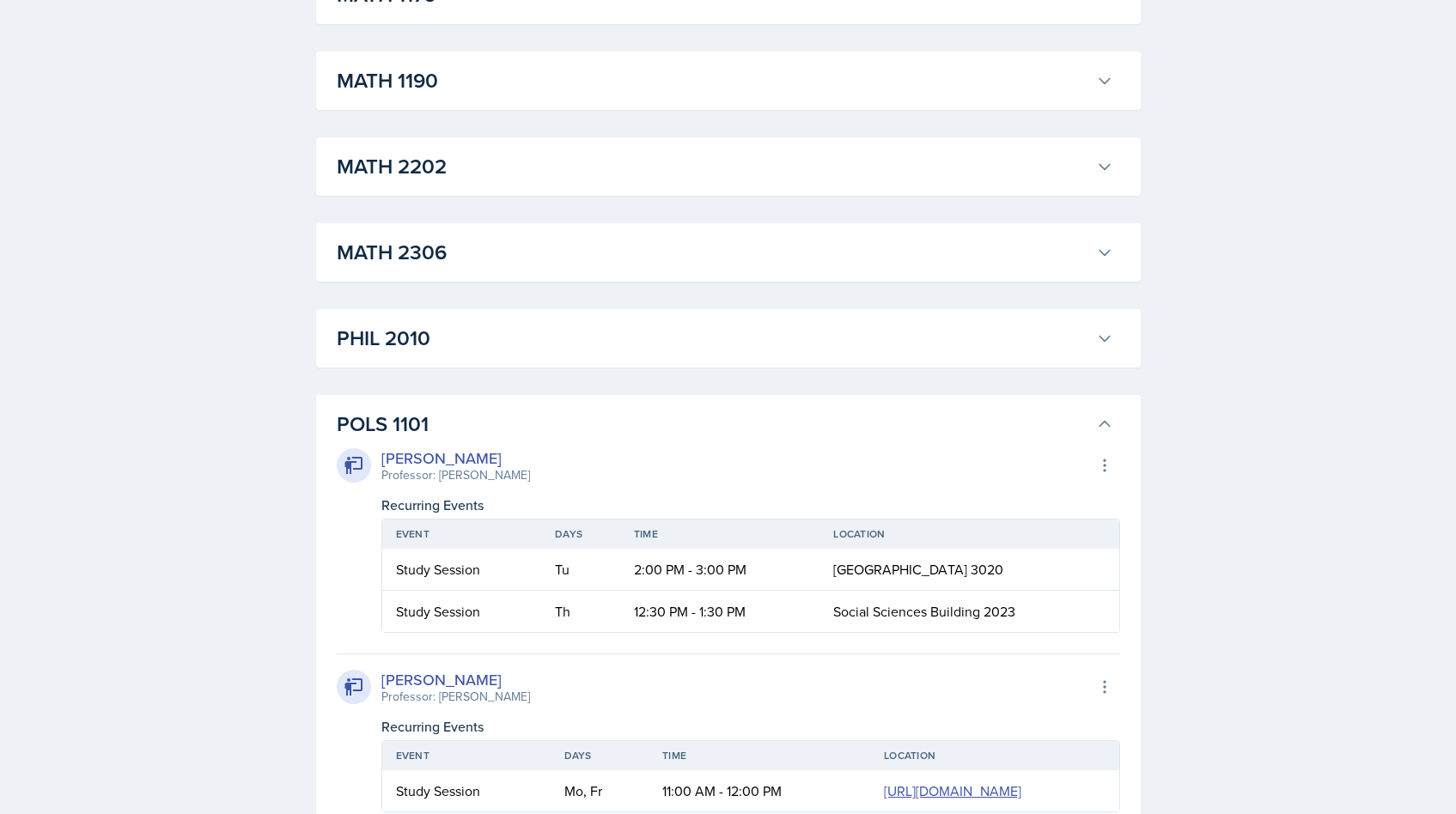
click at [453, 408] on h3 "POLS 1101" at bounding box center [713, 424] width 753 height 31
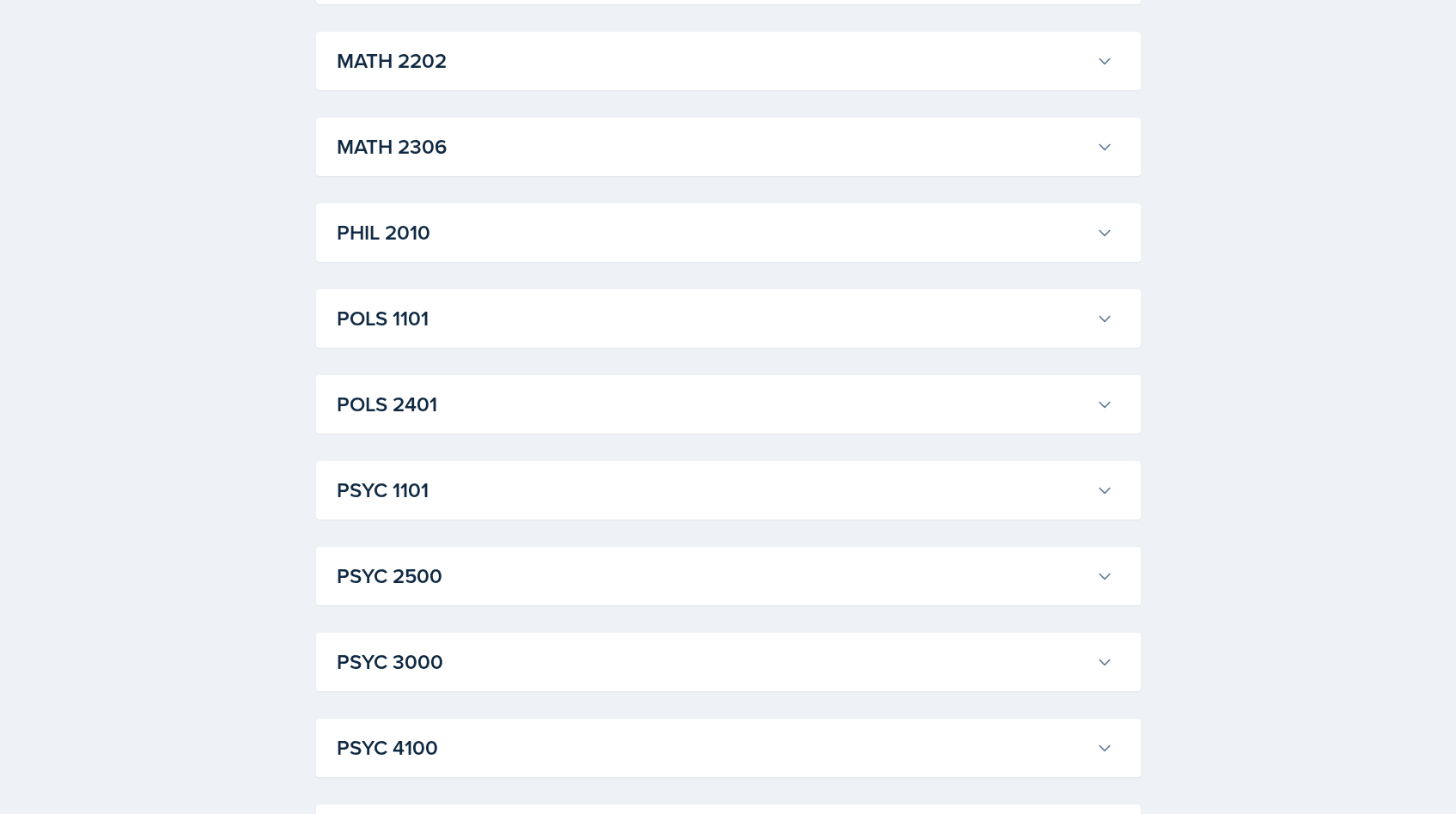
scroll to position [1915, 0]
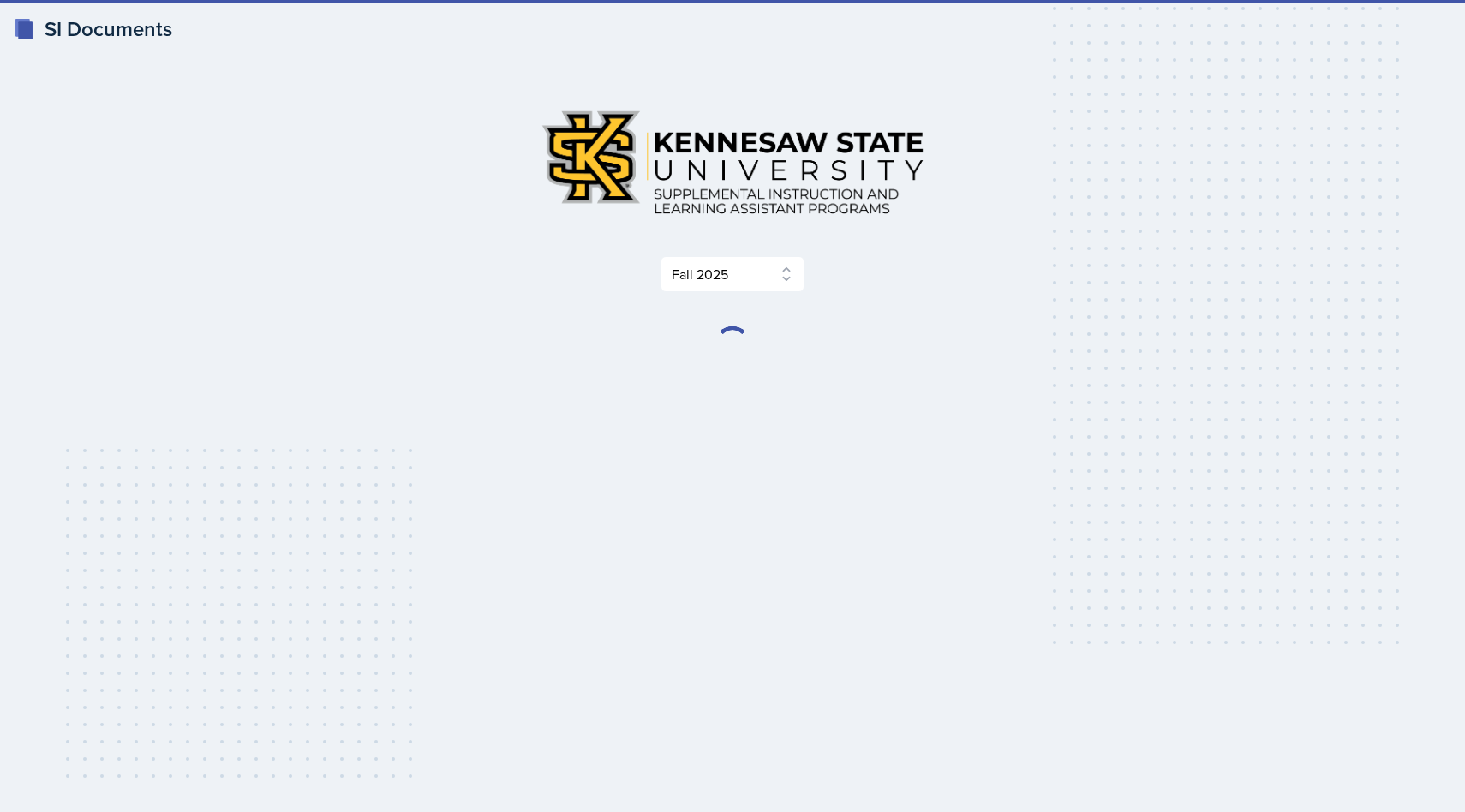
select select "2bed604d-1099-4043-b1bc-2365e8740244"
